Goal: Task Accomplishment & Management: Manage account settings

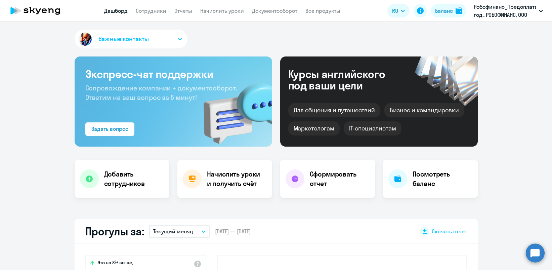
select select "30"
click at [158, 11] on link "Сотрудники" at bounding box center [151, 10] width 31 height 7
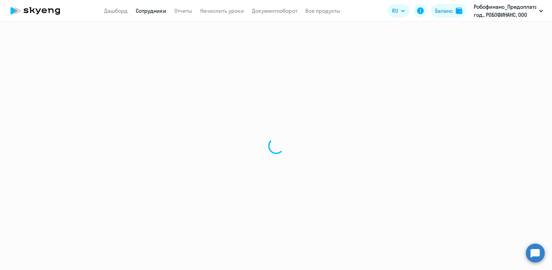
select select "30"
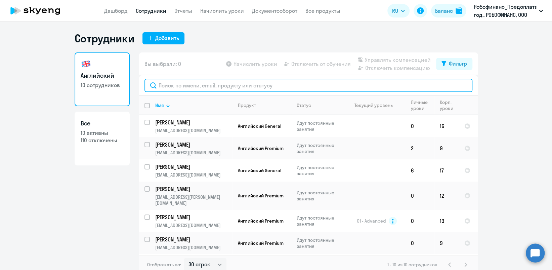
click at [225, 82] on input "text" at bounding box center [308, 85] width 328 height 13
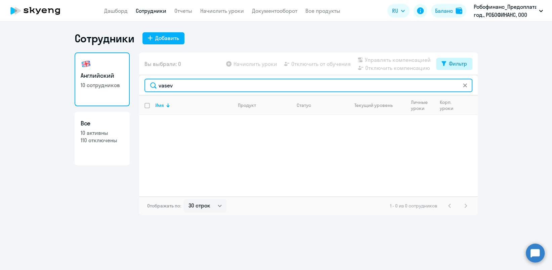
type input "vasev"
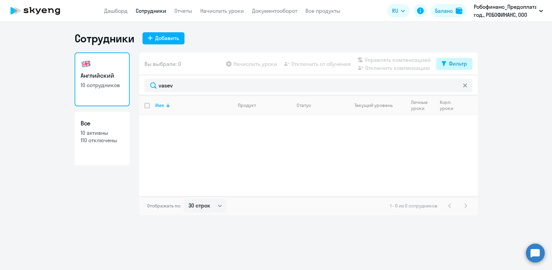
click at [445, 61] on icon at bounding box center [443, 63] width 5 height 5
click at [462, 87] on span at bounding box center [460, 85] width 11 height 7
click at [455, 86] on input "checkbox" at bounding box center [455, 85] width 0 height 0
checkbox input "true"
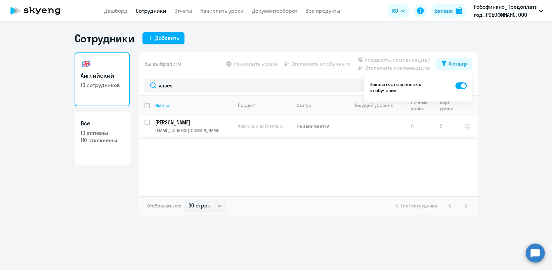
click at [143, 121] on div at bounding box center [147, 122] width 16 height 16
checkbox input "true"
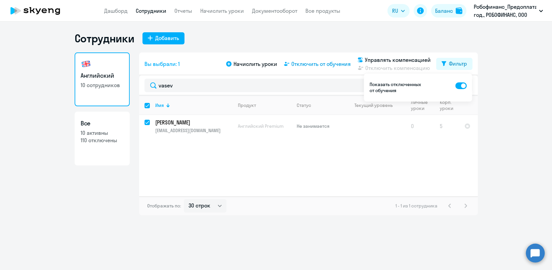
click at [334, 64] on span "Отключить от обучения" at bounding box center [320, 64] width 59 height 8
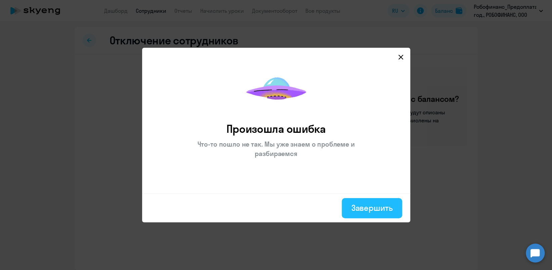
click at [372, 209] on div "Завершить" at bounding box center [371, 207] width 41 height 11
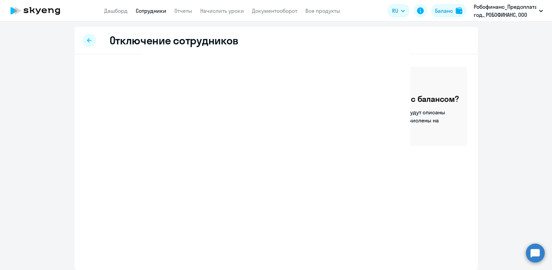
select select "30"
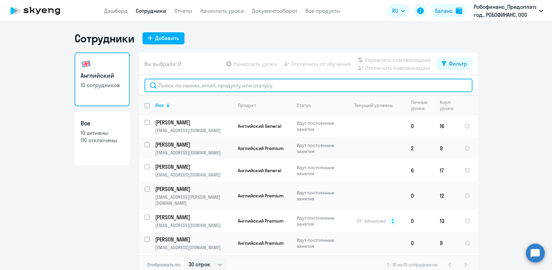
click at [239, 84] on input "text" at bounding box center [308, 85] width 328 height 13
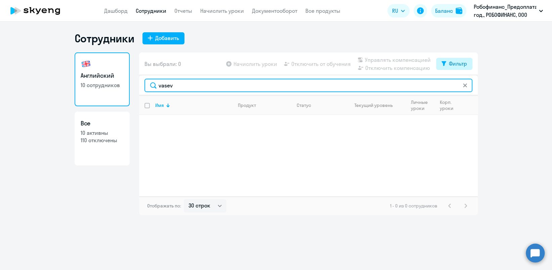
type input "vasev"
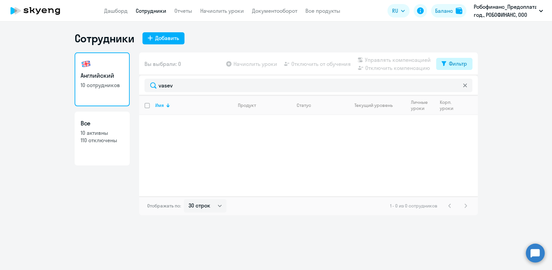
click at [460, 66] on div "Фильтр" at bounding box center [458, 63] width 18 height 8
click at [464, 83] on span at bounding box center [460, 85] width 11 height 7
click at [455, 85] on input "checkbox" at bounding box center [455, 85] width 0 height 0
checkbox input "true"
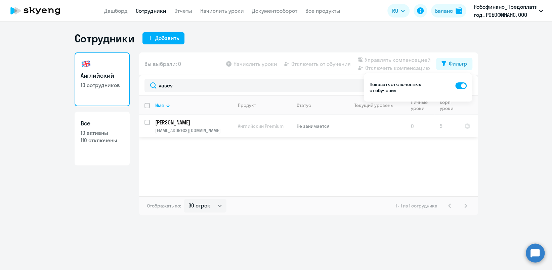
click at [181, 132] on p "[EMAIL_ADDRESS][DOMAIN_NAME]" at bounding box center [193, 130] width 77 height 6
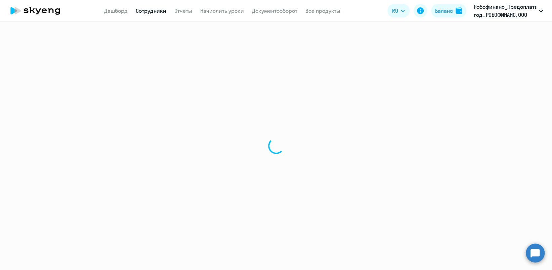
select select "english"
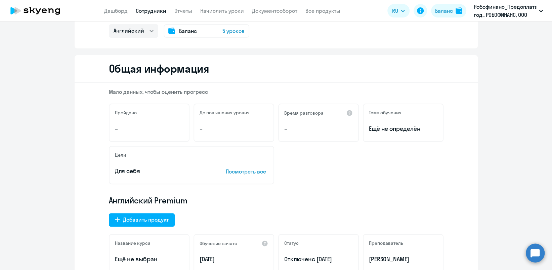
scroll to position [45, 0]
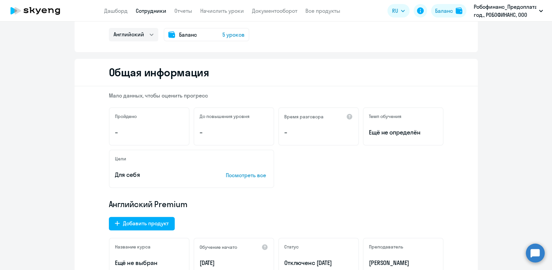
click at [226, 35] on span "5 уроков" at bounding box center [233, 35] width 22 height 8
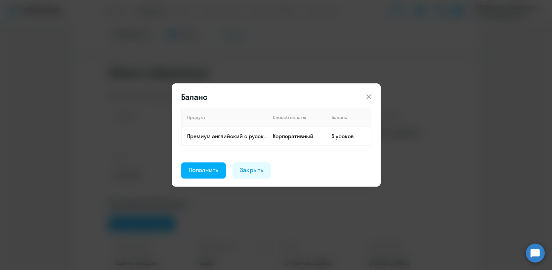
click at [368, 95] on icon at bounding box center [368, 97] width 8 height 8
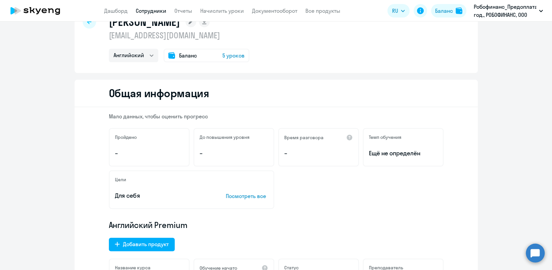
scroll to position [0, 0]
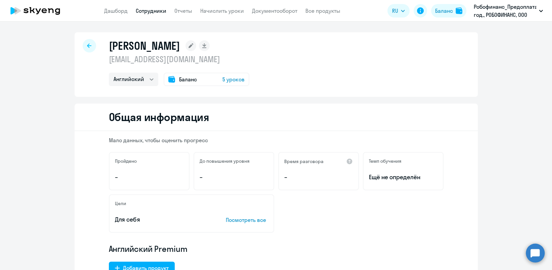
click at [227, 79] on span "5 уроков" at bounding box center [233, 79] width 22 height 8
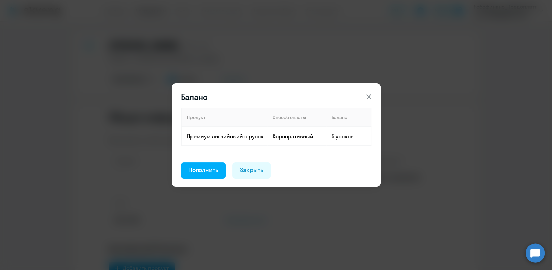
click at [368, 95] on icon at bounding box center [368, 97] width 8 height 8
